Goal: Task Accomplishment & Management: Manage account settings

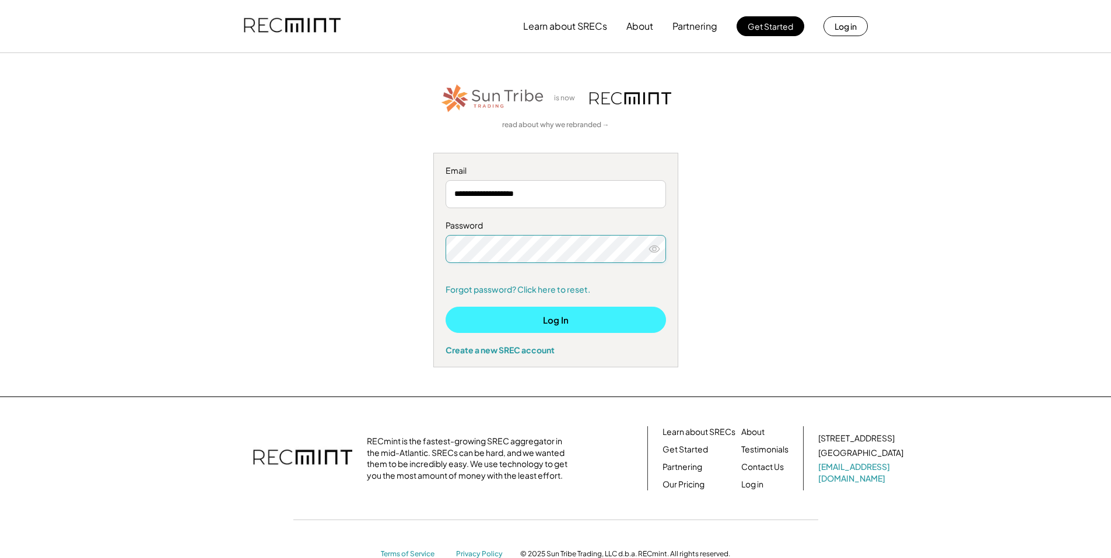
click at [487, 321] on button "Log In" at bounding box center [555, 320] width 220 height 26
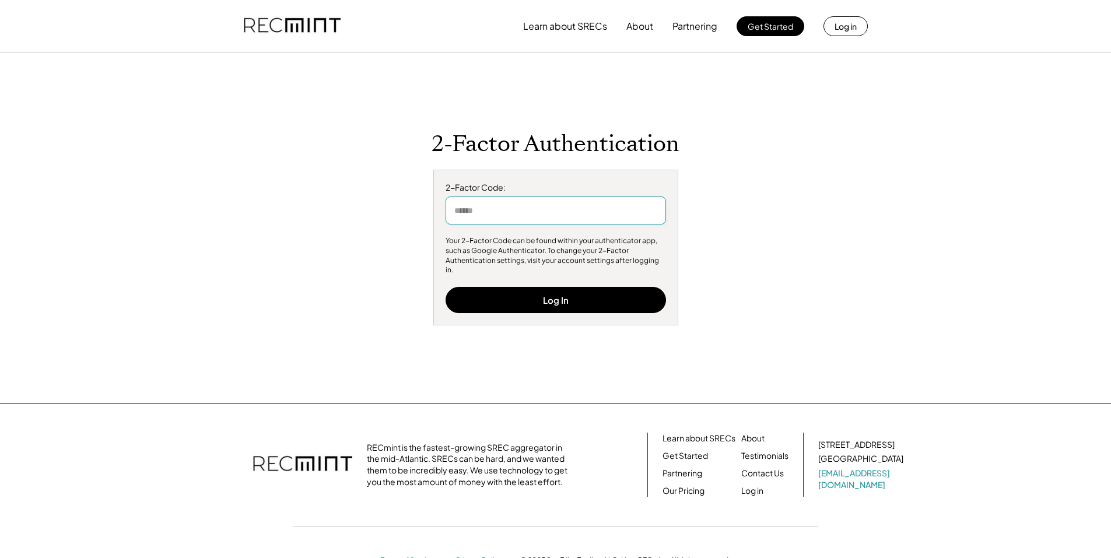
click at [529, 222] on input "input" at bounding box center [555, 210] width 220 height 28
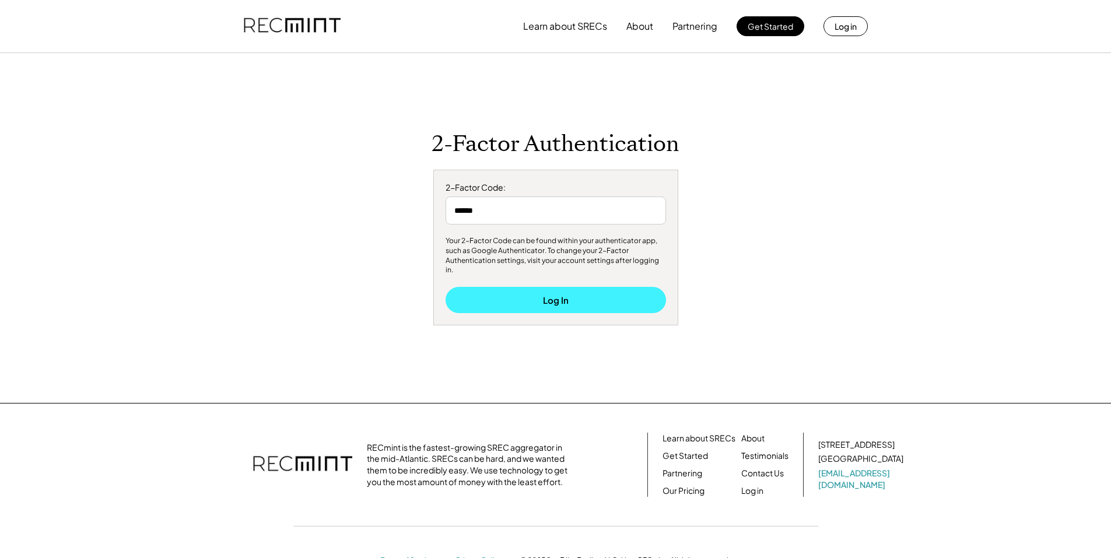
click at [553, 287] on button "Log In" at bounding box center [555, 300] width 220 height 26
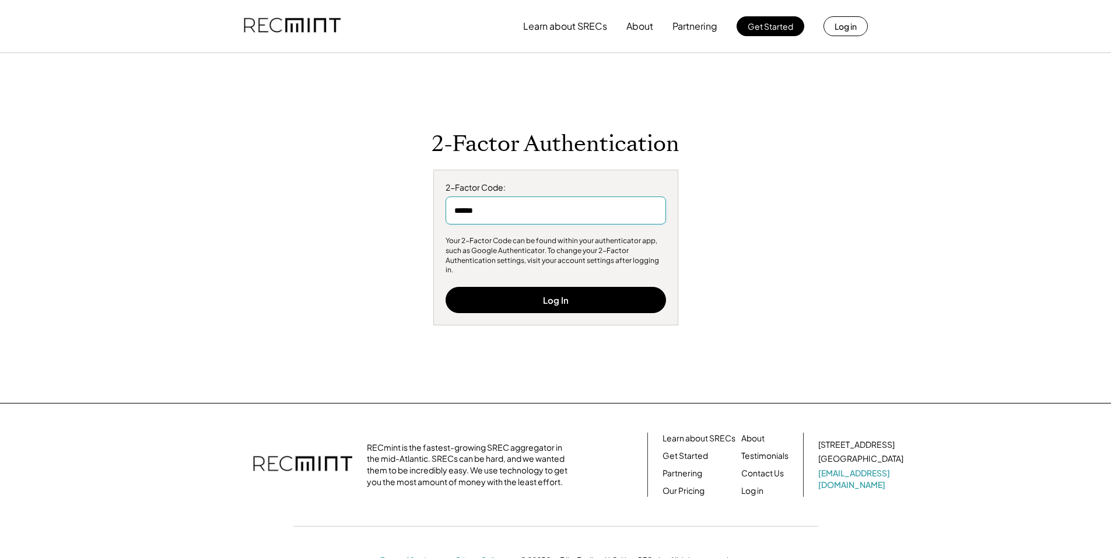
drag, startPoint x: 510, startPoint y: 223, endPoint x: 424, endPoint y: 218, distance: 85.3
click at [424, 218] on div "2-Factor Authentication 2-Factor Code: Your 2-Factor Code can be found within y…" at bounding box center [555, 228] width 718 height 195
type input "******"
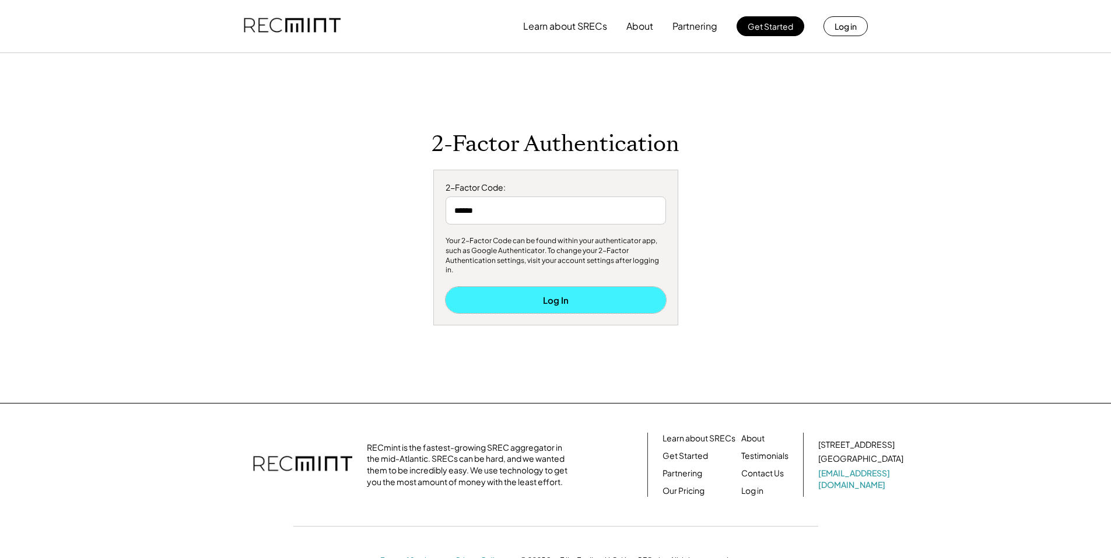
click at [623, 296] on button "Log In" at bounding box center [555, 300] width 220 height 26
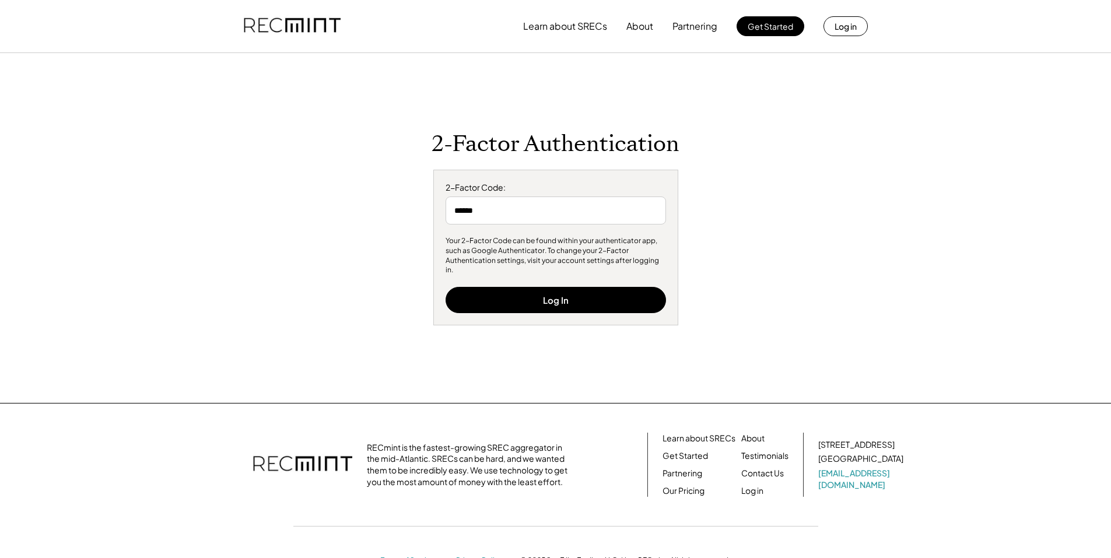
click at [526, 231] on div "2-Factor Code: Your 2-Factor Code can be found within your authenticator app, s…" at bounding box center [555, 248] width 245 height 156
drag, startPoint x: 513, startPoint y: 212, endPoint x: 385, endPoint y: 217, distance: 127.2
click at [385, 219] on div "2-Factor Authentication 2-Factor Code: Your 2-Factor Code can be found within y…" at bounding box center [555, 228] width 718 height 195
type input "******"
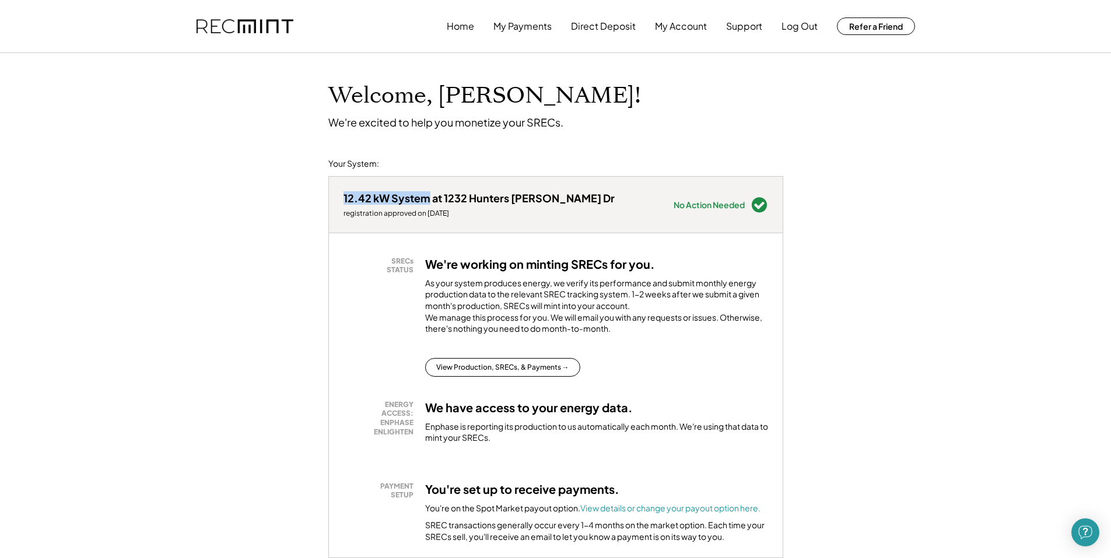
drag, startPoint x: 345, startPoint y: 198, endPoint x: 431, endPoint y: 188, distance: 86.9
click at [431, 188] on div "12.42 kW System at 1232 Hunters [PERSON_NAME] Dr registration approved on [DATE…" at bounding box center [556, 205] width 454 height 56
copy div "12.42 kW System"
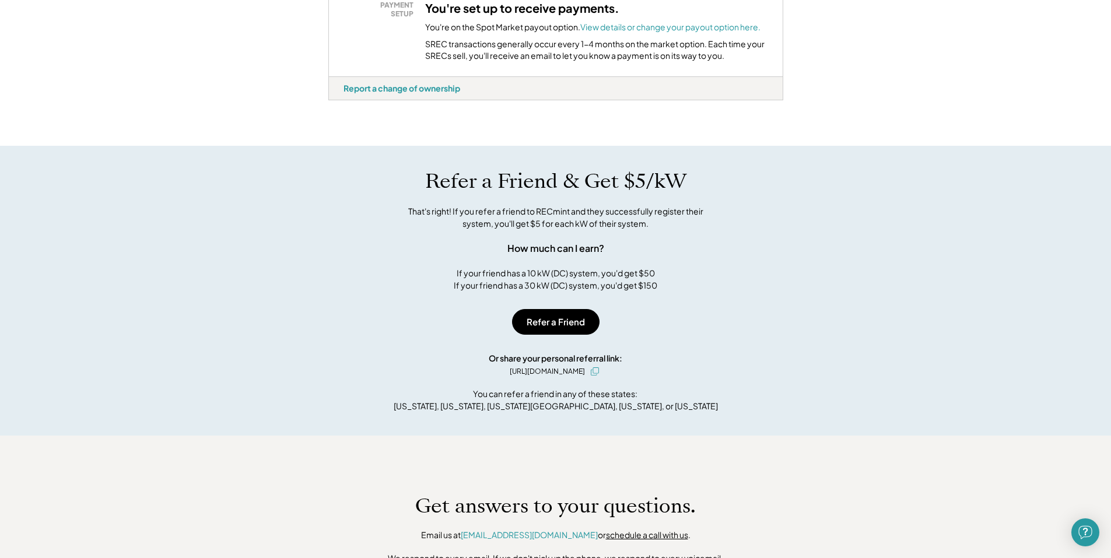
scroll to position [525, 0]
